Goal: Navigation & Orientation: Find specific page/section

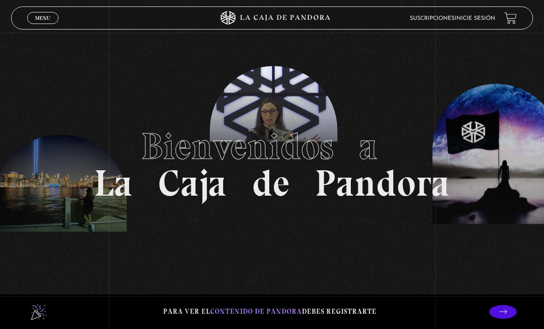
click at [465, 21] on link "Inicie sesión" at bounding box center [475, 19] width 41 height 6
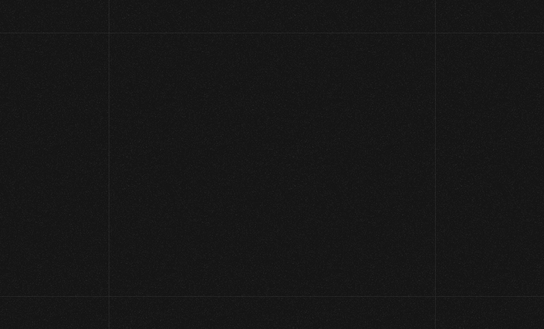
type input "nanwi"
click at [272, 304] on input "Acceder" at bounding box center [272, 299] width 127 height 23
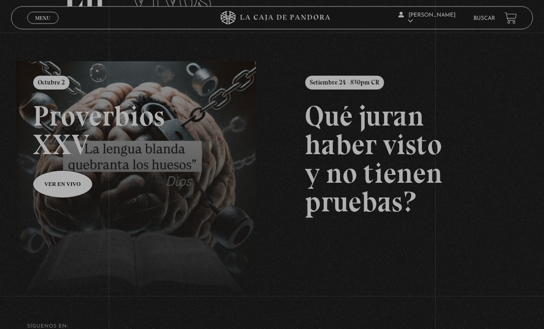
scroll to position [84, 0]
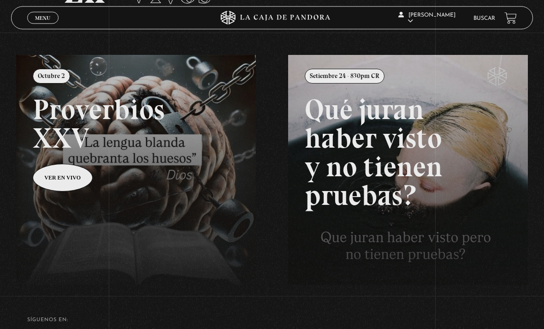
click at [63, 176] on link at bounding box center [288, 219] width 544 height 329
